Goal: Navigation & Orientation: Go to known website

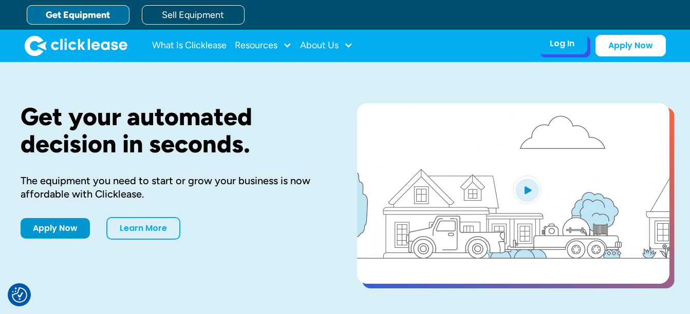
click at [561, 46] on div "Log In" at bounding box center [561, 44] width 25 height 10
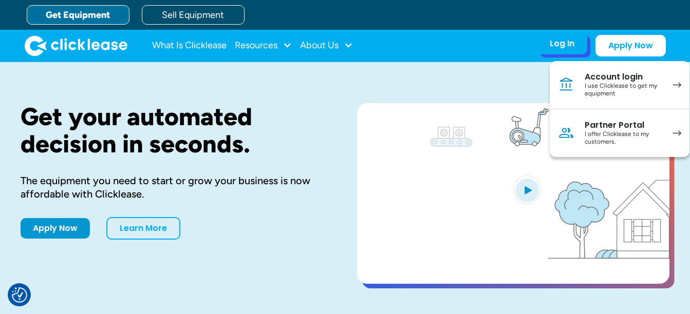
click at [609, 85] on div "I use Clicklease to get my equipment" at bounding box center [623, 90] width 78 height 16
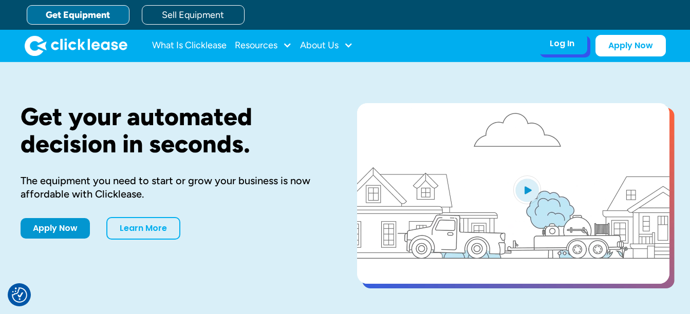
click at [577, 49] on div "Log In Account login I use Clicklease to get my equipment Partner Portal I offe…" at bounding box center [562, 44] width 50 height 22
